Goal: Information Seeking & Learning: Learn about a topic

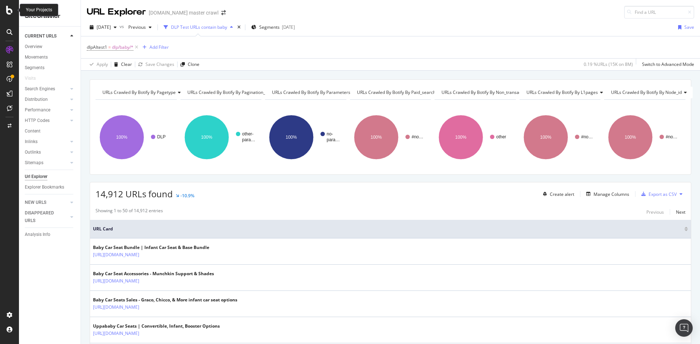
click at [6, 12] on icon at bounding box center [9, 10] width 7 height 9
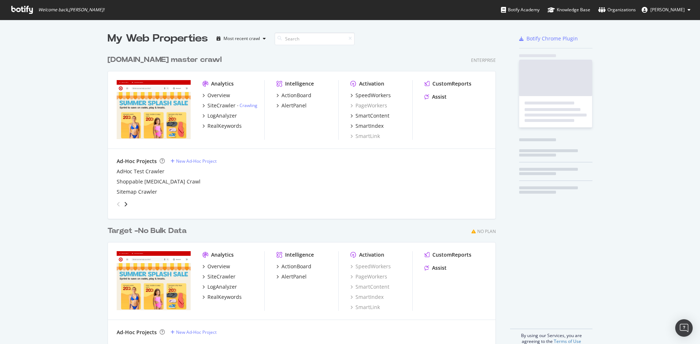
scroll to position [339, 689]
click at [220, 108] on div "SiteCrawler" at bounding box center [221, 105] width 28 height 7
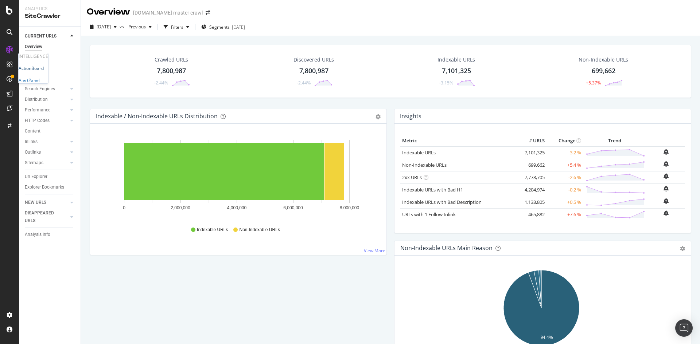
click at [30, 71] on div "ActionBoard" at bounding box center [31, 68] width 25 height 6
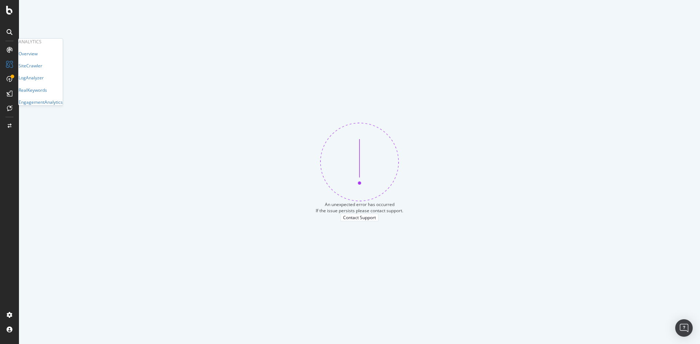
click at [8, 49] on icon at bounding box center [10, 50] width 6 height 6
click at [7, 9] on icon at bounding box center [9, 10] width 7 height 9
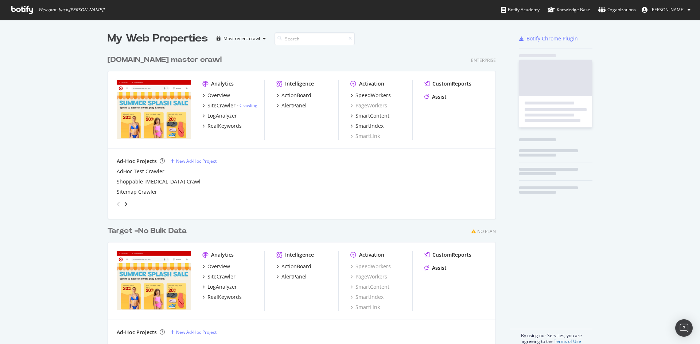
scroll to position [339, 689]
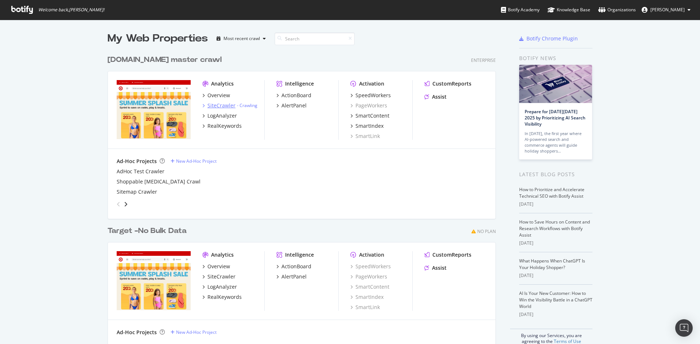
click at [224, 107] on div "SiteCrawler" at bounding box center [221, 105] width 28 height 7
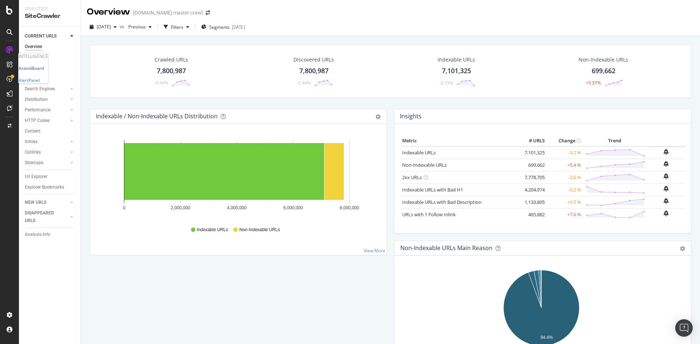
click at [36, 71] on div "ActionBoard" at bounding box center [31, 68] width 25 height 6
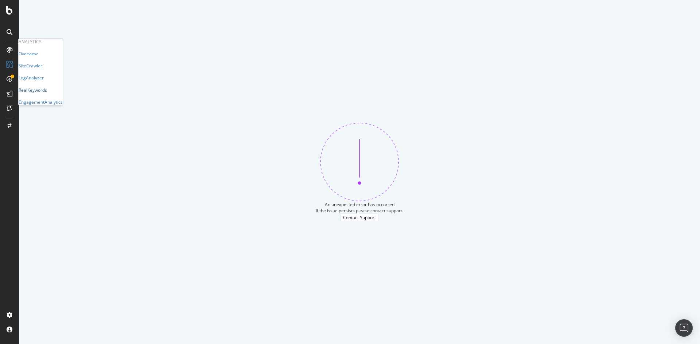
click at [42, 93] on div "RealKeywords" at bounding box center [33, 90] width 28 height 6
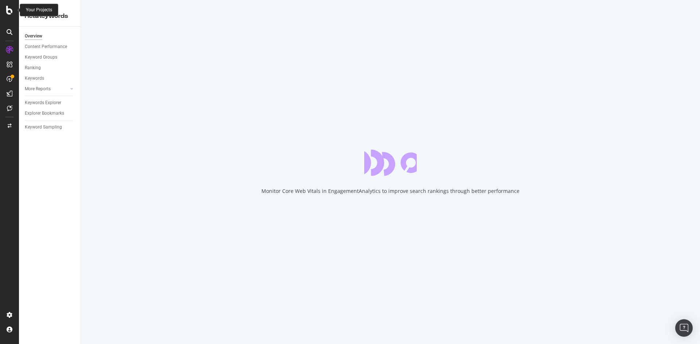
click at [10, 12] on icon at bounding box center [9, 10] width 7 height 9
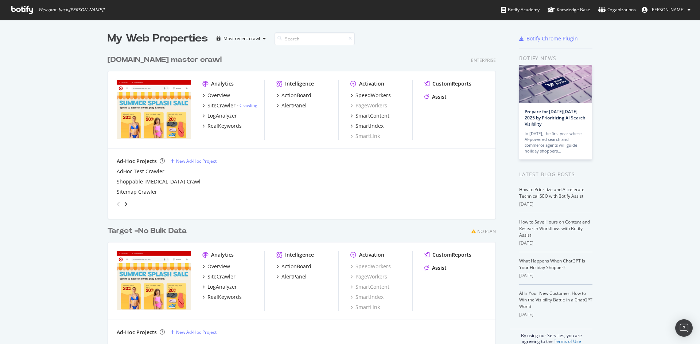
scroll to position [339, 689]
click at [680, 8] on span "[PERSON_NAME]" at bounding box center [667, 10] width 34 height 6
click at [654, 93] on span "Log Out" at bounding box center [654, 89] width 16 height 6
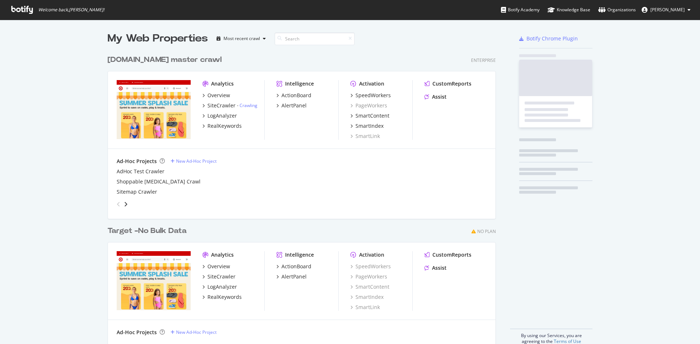
scroll to position [293, 388]
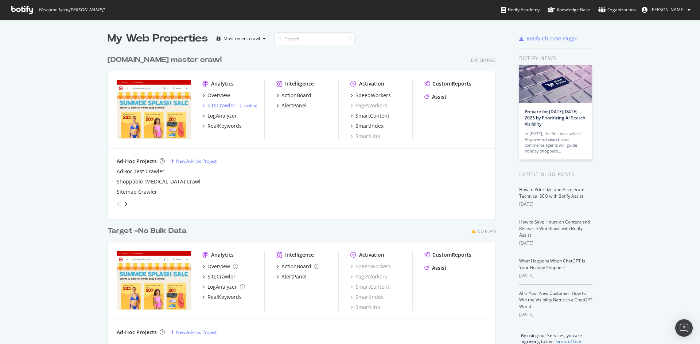
click at [222, 102] on div "SiteCrawler" at bounding box center [221, 105] width 28 height 7
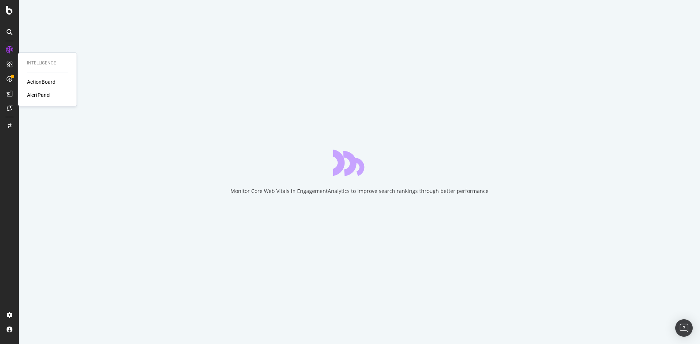
click at [43, 80] on div "ActionBoard" at bounding box center [41, 81] width 28 height 7
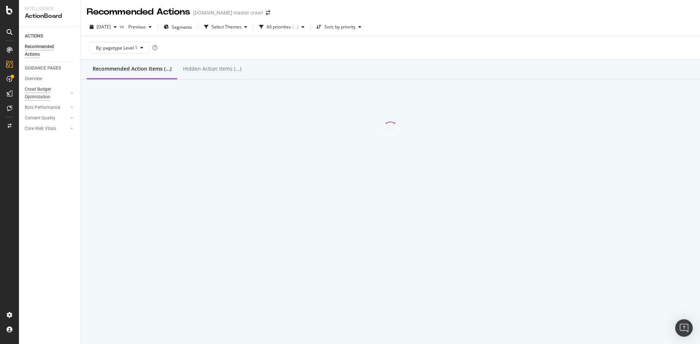
click at [29, 94] on div "Crawl Budget Optimization" at bounding box center [44, 93] width 38 height 15
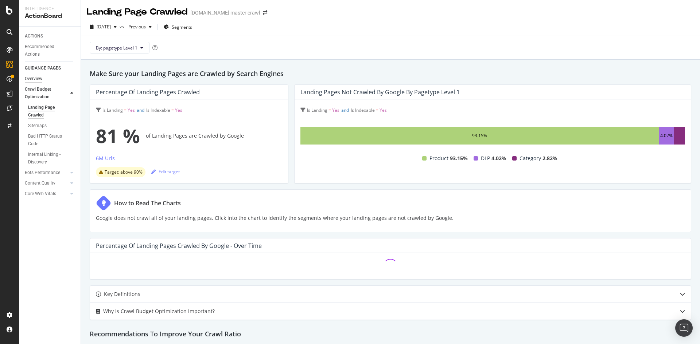
click at [31, 79] on div "Overview" at bounding box center [33, 79] width 17 height 8
